Goal: Information Seeking & Learning: Learn about a topic

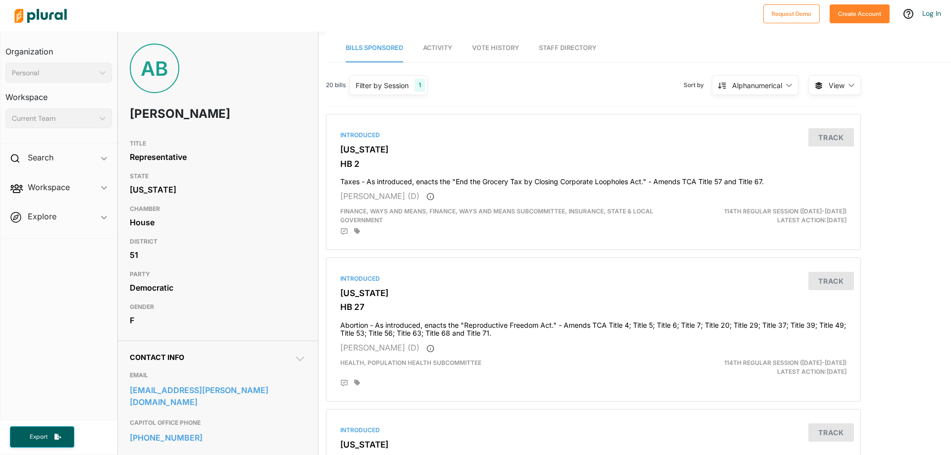
click at [497, 46] on span "Vote History" at bounding box center [495, 47] width 47 height 7
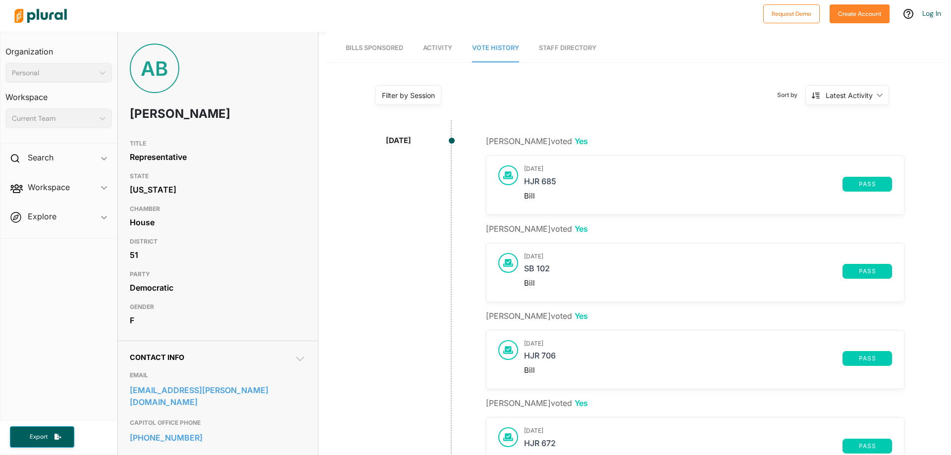
click at [435, 47] on span "Activity" at bounding box center [437, 47] width 29 height 7
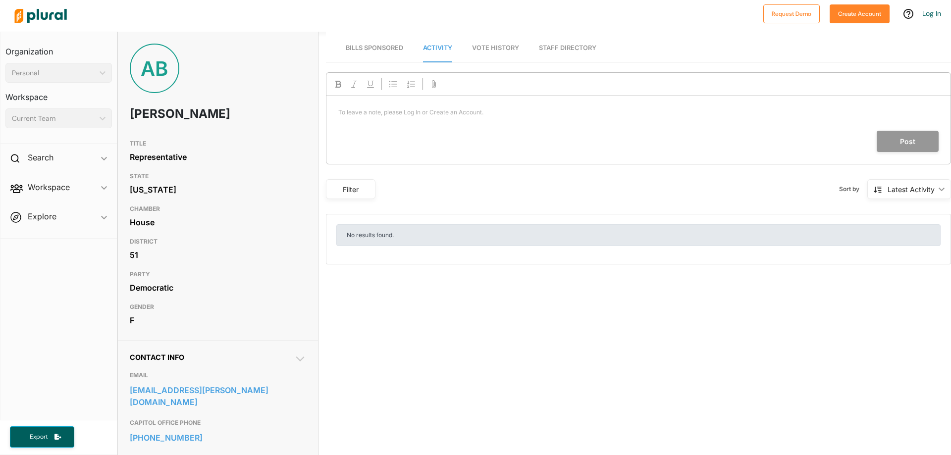
click at [380, 47] on span "Bills Sponsored" at bounding box center [374, 47] width 57 height 7
